Goal: Transaction & Acquisition: Book appointment/travel/reservation

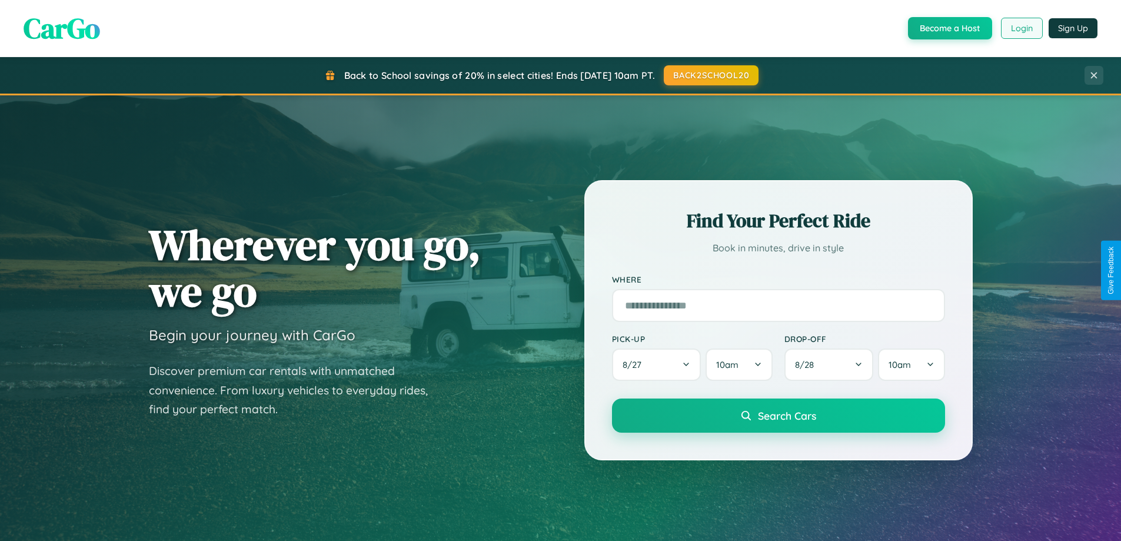
click at [1021, 28] on button "Login" at bounding box center [1022, 28] width 42 height 21
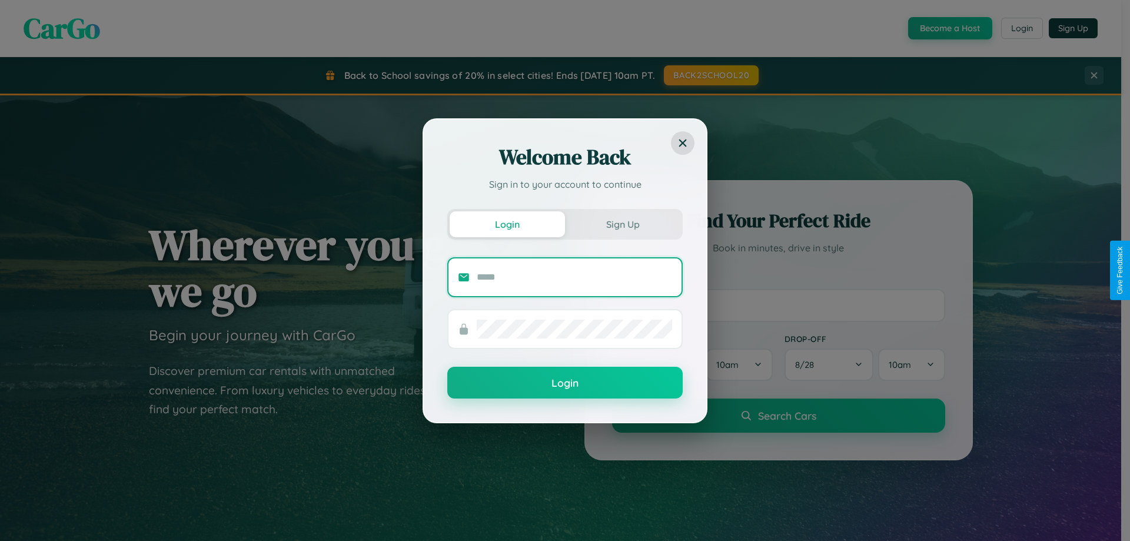
click at [574, 277] on input "text" at bounding box center [574, 277] width 195 height 19
type input "**********"
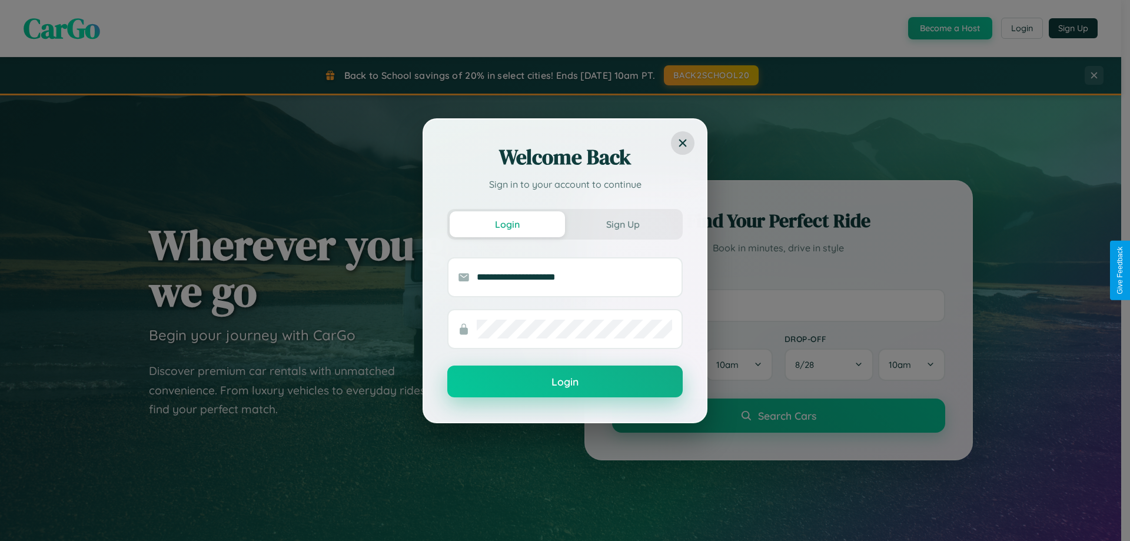
click at [565, 382] on button "Login" at bounding box center [564, 381] width 235 height 32
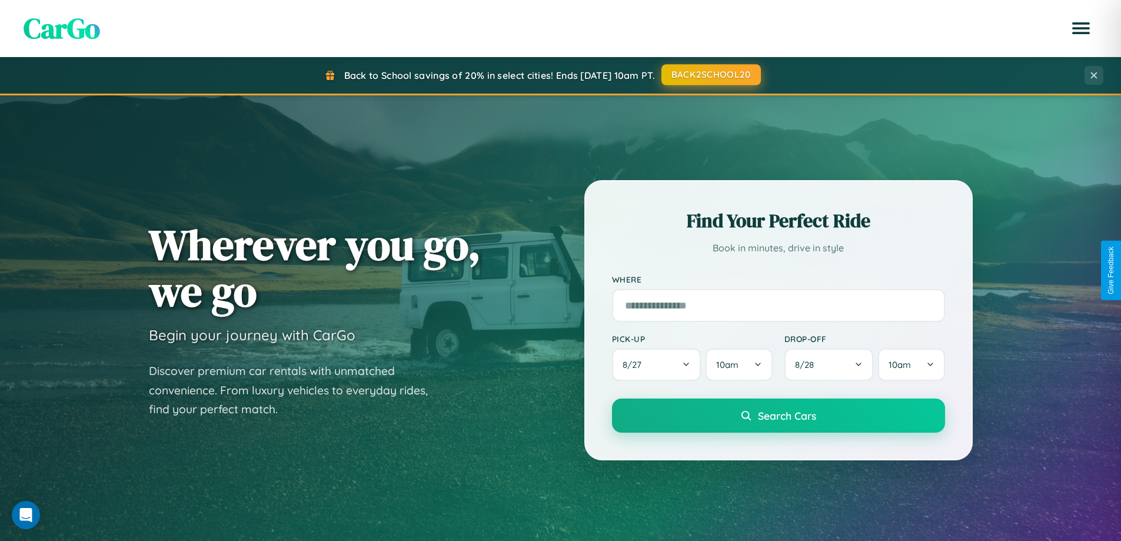
click at [710, 75] on button "BACK2SCHOOL20" at bounding box center [710, 74] width 99 height 21
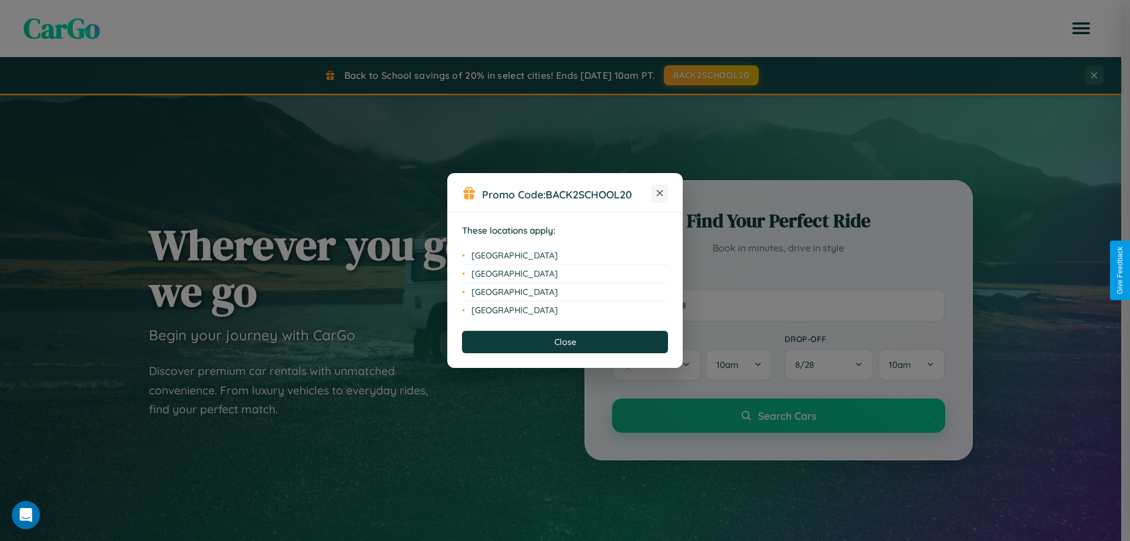
click at [660, 194] on icon at bounding box center [660, 193] width 6 height 6
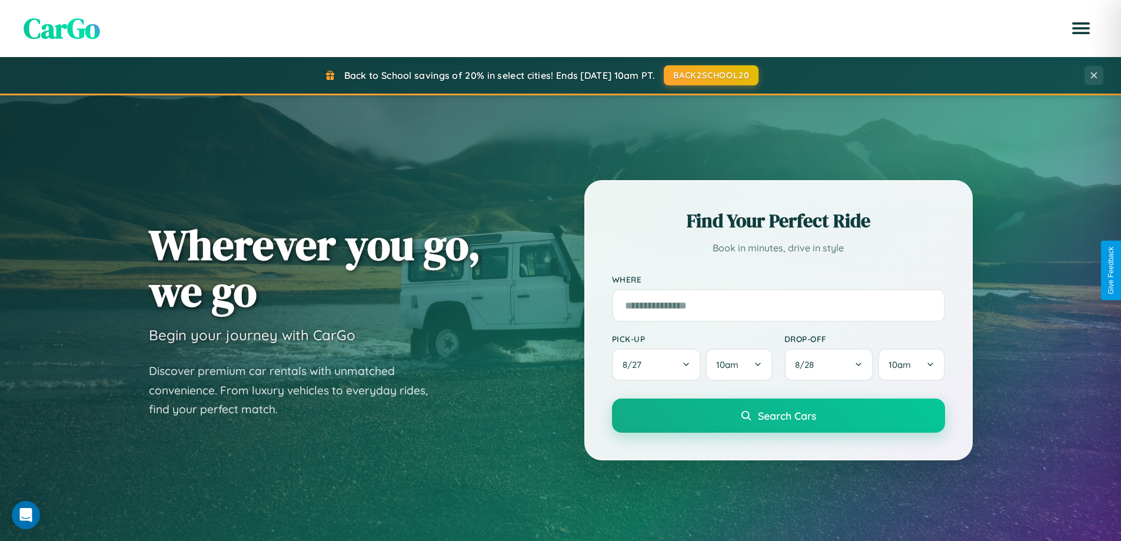
scroll to position [507, 0]
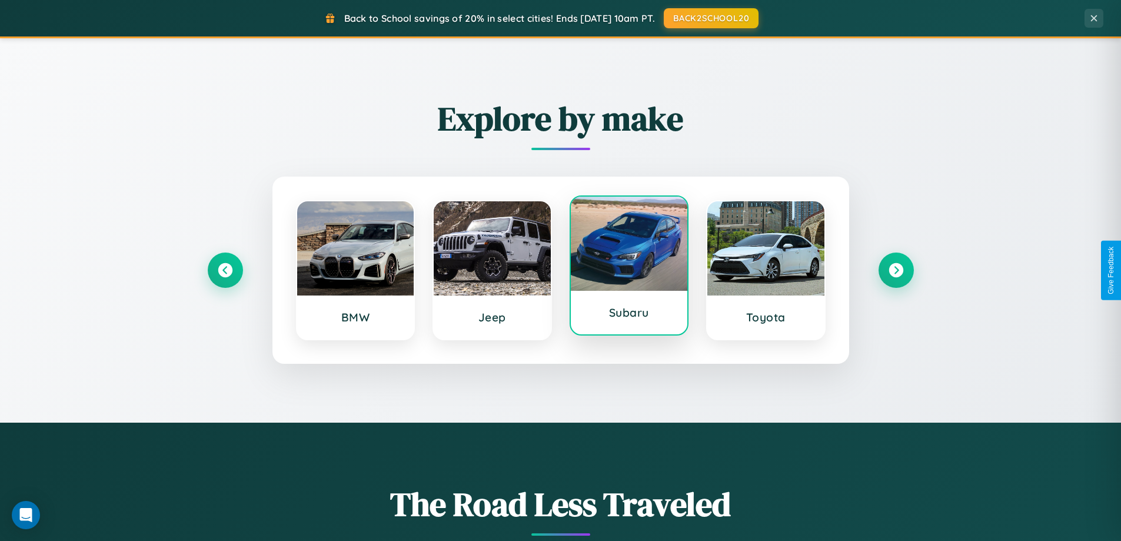
click at [628, 268] on div at bounding box center [629, 244] width 117 height 94
